Goal: Task Accomplishment & Management: Complete application form

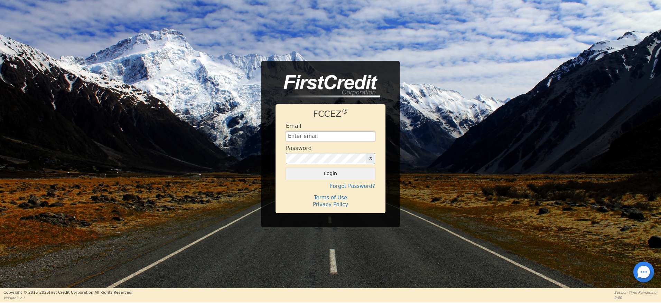
type input "creditdepartment@aquafeelsolutions.com"
click at [643, 278] on div at bounding box center [643, 272] width 21 height 21
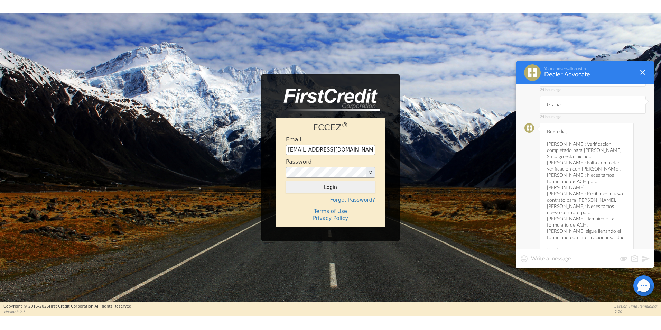
scroll to position [2169, 0]
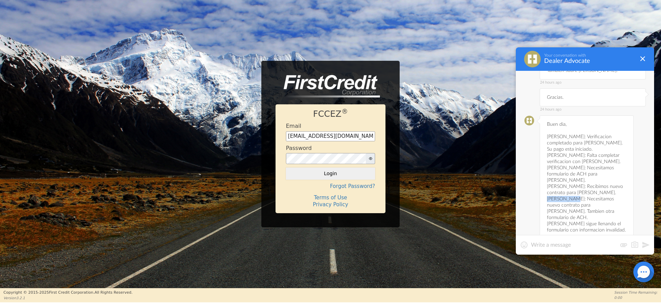
drag, startPoint x: 547, startPoint y: 156, endPoint x: 573, endPoint y: 155, distance: 25.9
click at [573, 155] on div "23 hours ago Buen dia, [PERSON_NAME]: Verificacion completado para [PERSON_NAME…" at bounding box center [587, 183] width 94 height 136
click at [345, 178] on button "Login" at bounding box center [330, 174] width 89 height 12
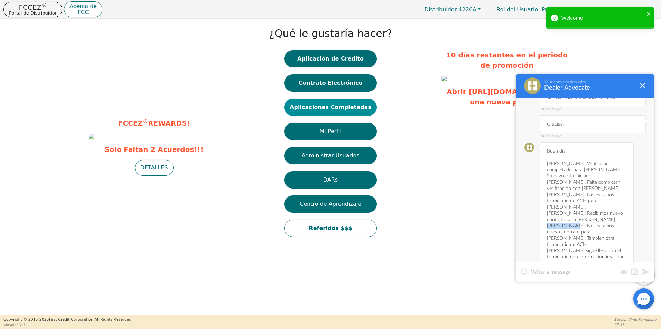
click at [348, 106] on button "Aplicaciones Completadas" at bounding box center [330, 107] width 93 height 17
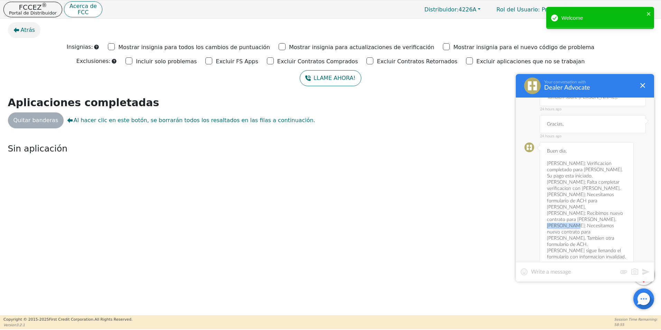
click at [19, 33] on button "Atrás" at bounding box center [24, 30] width 33 height 16
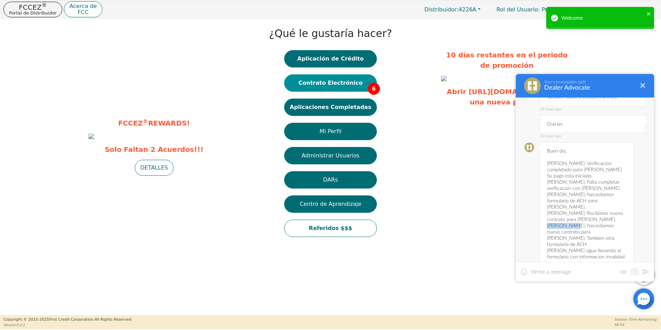
click at [323, 79] on button "Contrato Electrónico 6" at bounding box center [330, 82] width 93 height 17
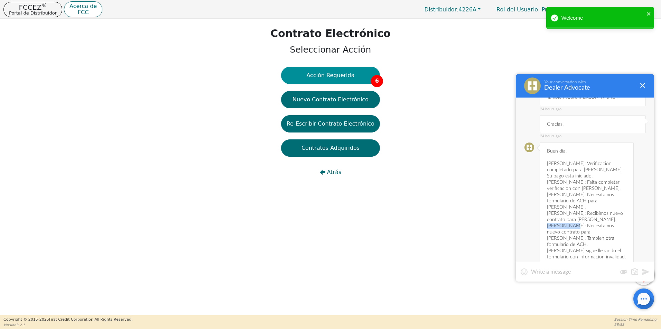
click at [357, 73] on button "Acción Requerida 6" at bounding box center [330, 75] width 99 height 17
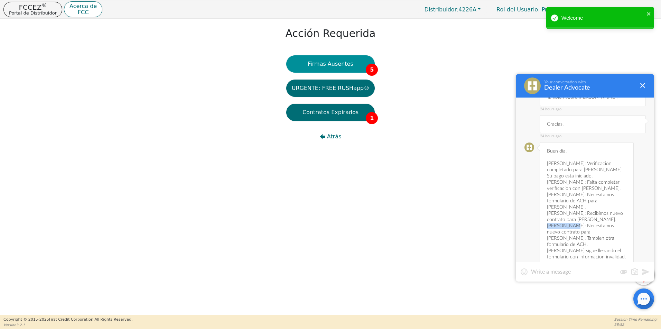
click at [338, 69] on button "Firmas Ausentes 5" at bounding box center [330, 63] width 89 height 17
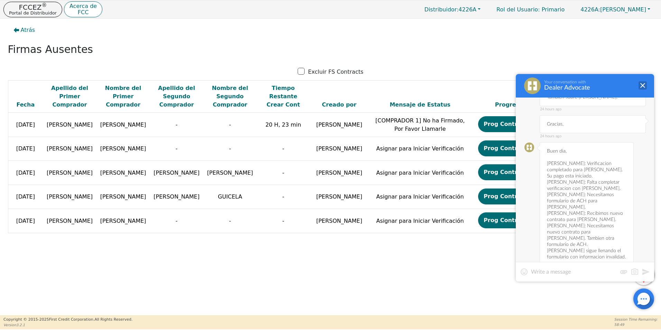
click at [646, 84] on div at bounding box center [643, 85] width 8 height 8
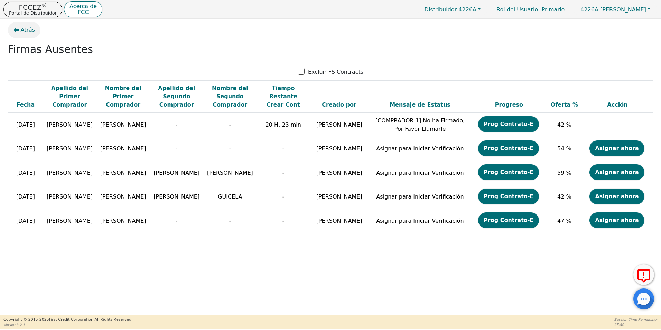
click at [22, 29] on span "Atrás" at bounding box center [28, 30] width 15 height 8
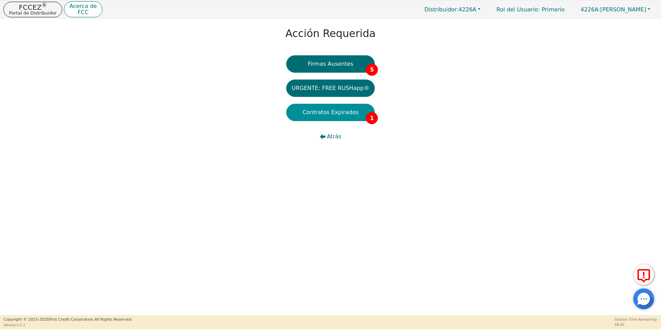
click at [349, 116] on button "Contratos Expirados 1" at bounding box center [330, 112] width 89 height 17
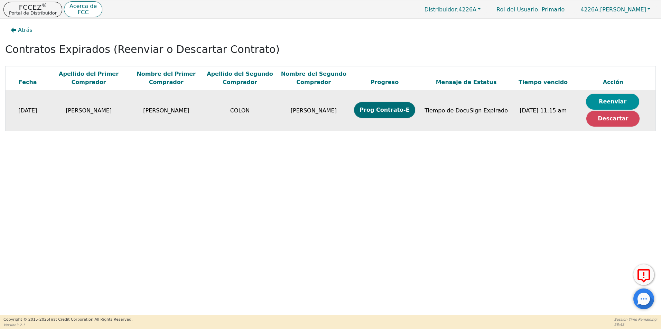
click at [624, 101] on button "Reenviar" at bounding box center [612, 102] width 53 height 16
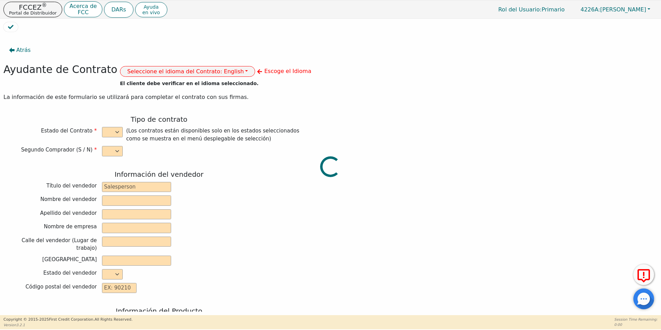
select select "y"
type input "CREDIT ANALYST"
type input "GLAFREISY"
type input "PICHARDO"
type input "DIAMOND PERFECT. DBA AQUAFEEL"
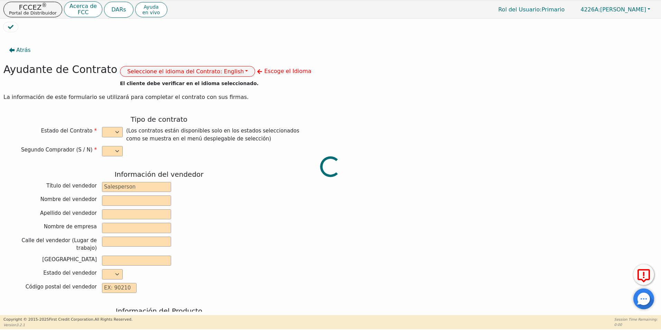
type input "230 CAPCOM AVE STE 103"
type input "WAKE FOREST"
select select "NC"
type input "27587"
type input "WATER PURIFICATION SYSTEM"
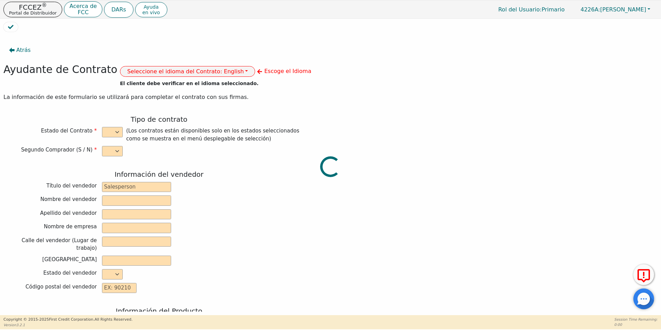
type input "AQUAFEEL SYSTEM"
type input "W525"
type input "ANA"
type input "CEBALLO"
type input "MARISOL.CEBALLO1@ICLOUD.COM"
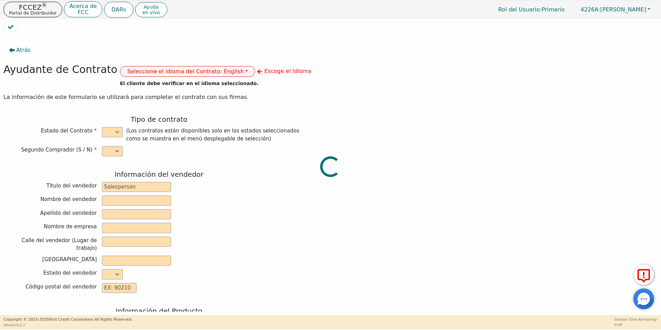
type input "MARISOL.CEBALLO1@ICLOUD.COM"
type input "ALEXANDER"
type input "COLON"
type input "ALEX_291979@ICLOUD.COM"
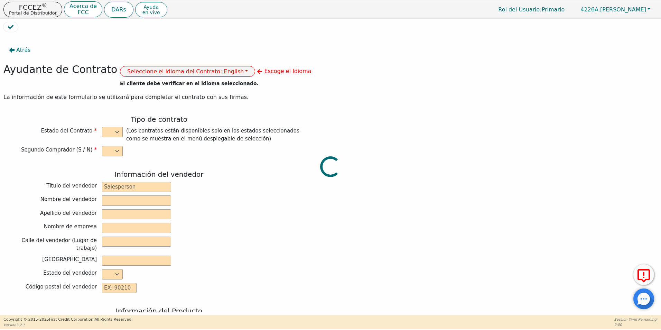
type input "532 FERN AVE"
type input "READING"
type input "BERKS"
select select "PA"
type input "19611"
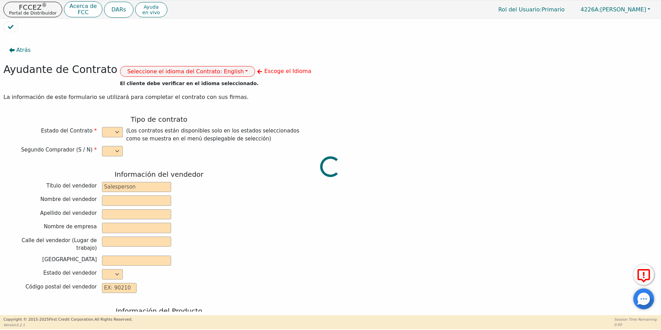
type input "2025-08-22"
type input "10.99"
type input "2025-09-19"
type input "72"
type input "0"
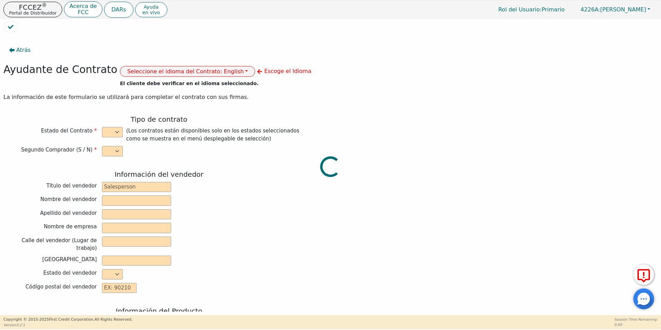
type input "8790.00"
type input "0.00"
type input "500.00"
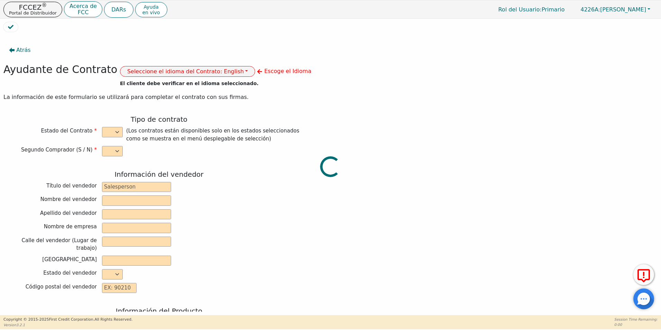
type input "8290.00"
type input "11358.00"
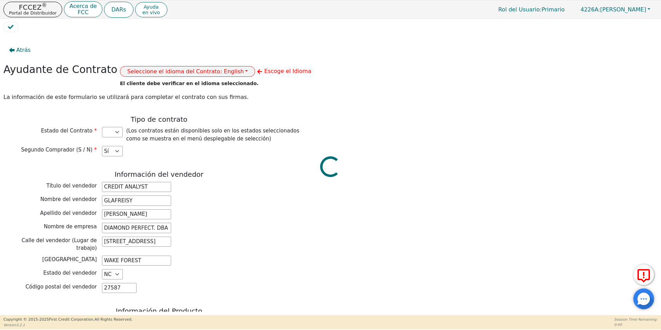
select select "PA"
click at [207, 72] on button "Seleccione el idioma del Contrato: English" at bounding box center [188, 71] width 136 height 11
click at [145, 95] on link "Español" at bounding box center [147, 95] width 55 height 9
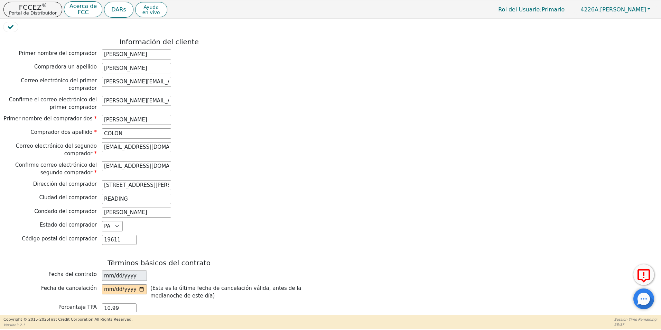
scroll to position [380, 0]
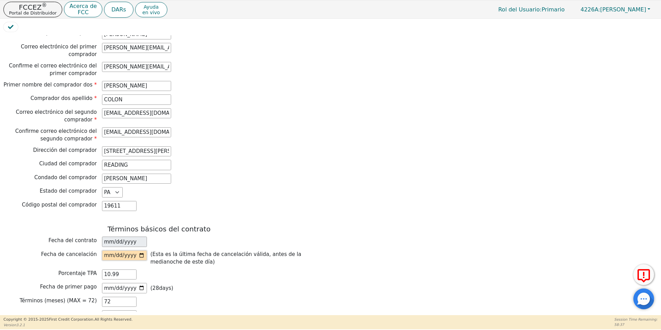
click at [140, 250] on input "date" at bounding box center [124, 255] width 45 height 10
type input "2025-08-26"
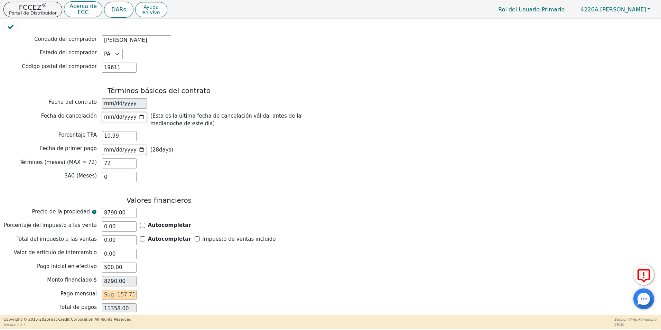
scroll to position [536, 0]
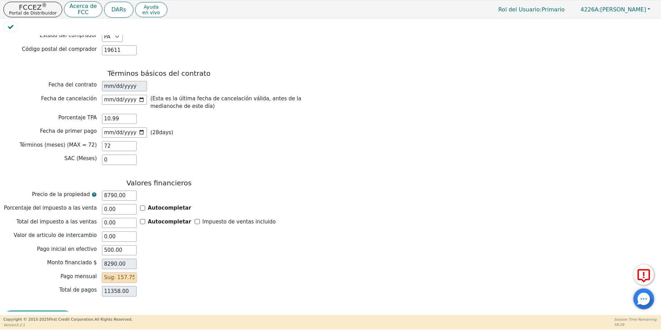
click at [109, 272] on input "text" at bounding box center [119, 277] width 35 height 10
type input "1"
type input "72.00"
type input "15"
type input "1080.00"
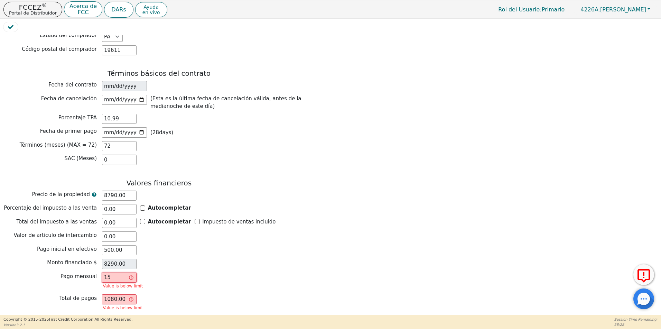
type input "157"
type input "11304.00"
type input "157.7"
type input "11354.40"
type input "157.75"
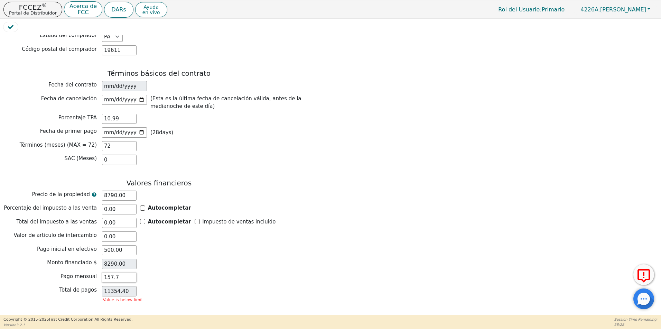
type input "11358.00"
type input "157.75"
click at [26, 303] on button "Revision de Contrato" at bounding box center [37, 318] width 69 height 16
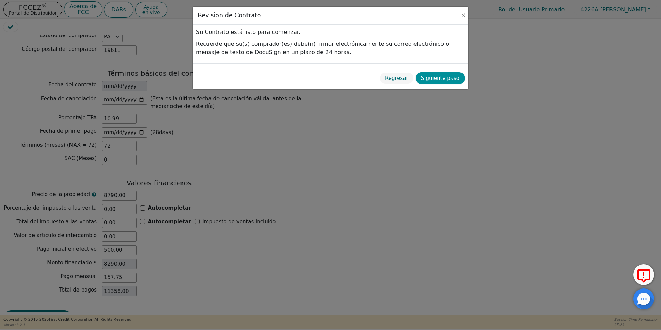
click at [445, 82] on button "Siguiente paso" at bounding box center [440, 78] width 49 height 12
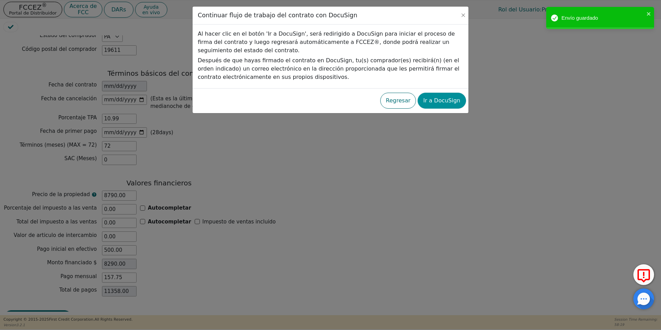
click at [446, 103] on button "Ir a DocuSign" at bounding box center [442, 101] width 48 height 16
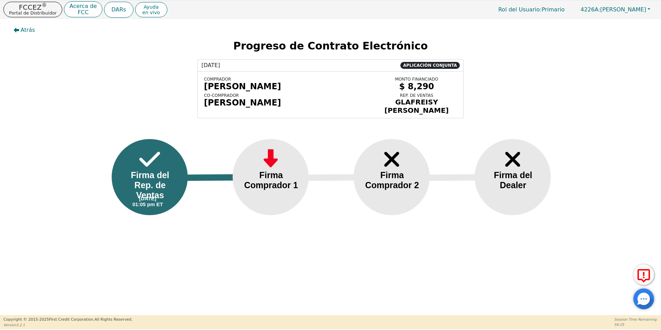
click at [643, 297] on div at bounding box center [643, 298] width 21 height 21
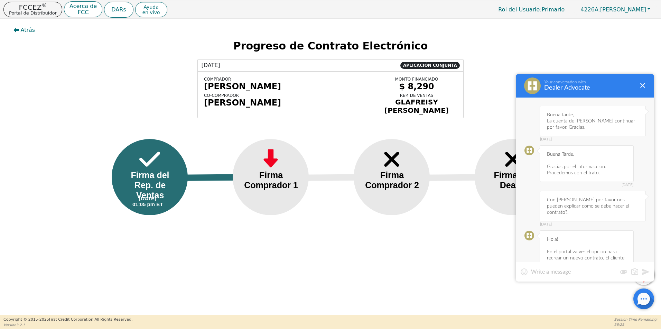
scroll to position [2169, 0]
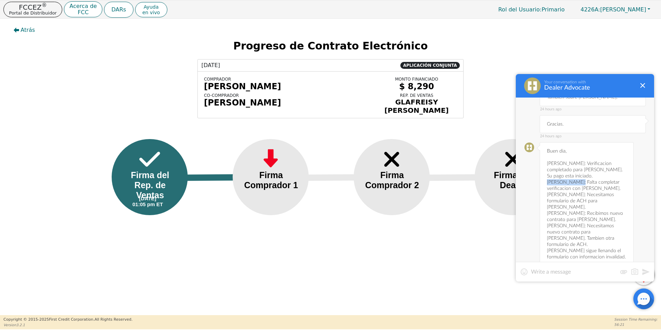
drag, startPoint x: 547, startPoint y: 144, endPoint x: 577, endPoint y: 142, distance: 30.9
click at [577, 142] on div "23 hours ago Buen dia, [PERSON_NAME]: Verificacion completado para [PERSON_NAME…" at bounding box center [587, 210] width 94 height 136
copy div "[PERSON_NAME]:"
click at [536, 275] on textarea at bounding box center [574, 271] width 86 height 7
paste textarea "[PERSON_NAME]:"
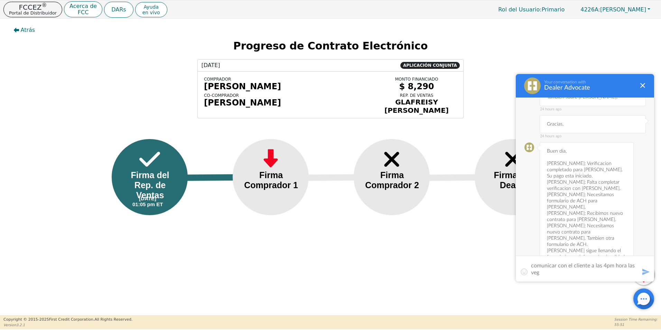
scroll to position [0, 0]
type textarea "[PERSON_NAME]: Por favor se pueden comunicar con el cliente a las 4pm hora [GEO…"
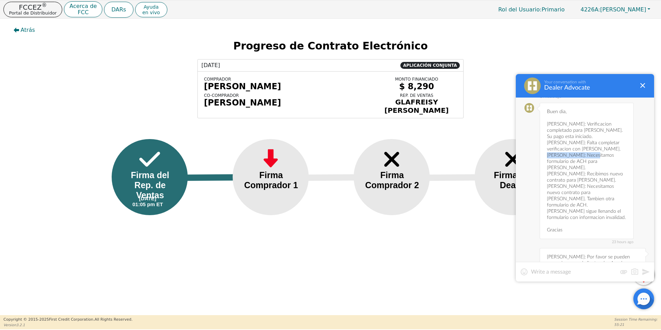
drag, startPoint x: 547, startPoint y: 118, endPoint x: 589, endPoint y: 117, distance: 42.2
click at [589, 117] on div "23 hours ago Buen dia, [PERSON_NAME]: Verificacion completado para [PERSON_NAME…" at bounding box center [587, 171] width 94 height 136
copy div "[PERSON_NAME]:"
click at [539, 275] on div at bounding box center [585, 272] width 138 height 20
paste textarea "[PERSON_NAME]:"
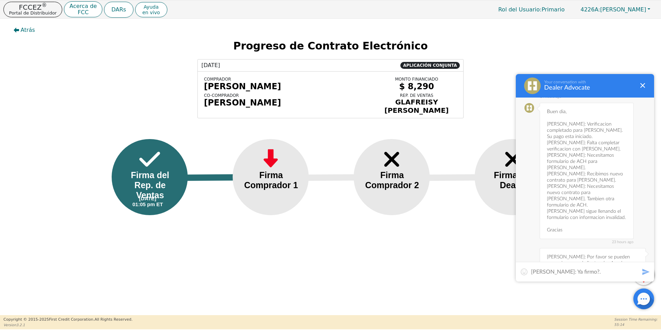
type textarea "[PERSON_NAME]: Ya firmo?."
